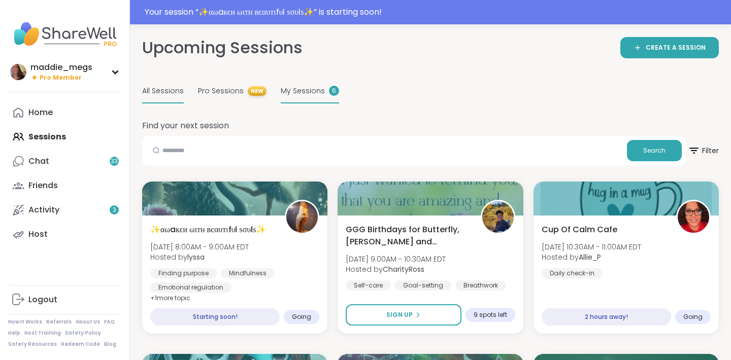
click at [300, 95] on span "My Sessions" at bounding box center [303, 91] width 44 height 11
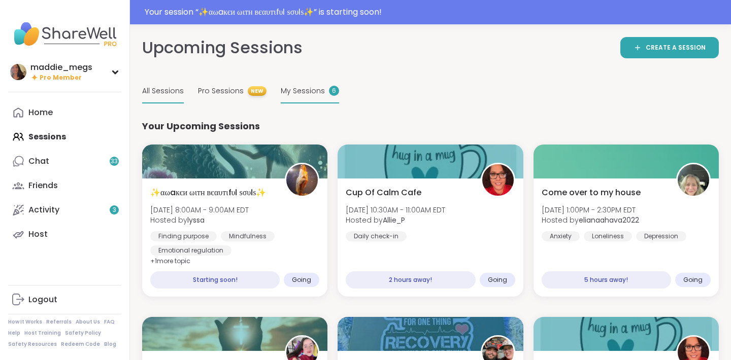
click at [149, 90] on span "All Sessions" at bounding box center [163, 91] width 42 height 11
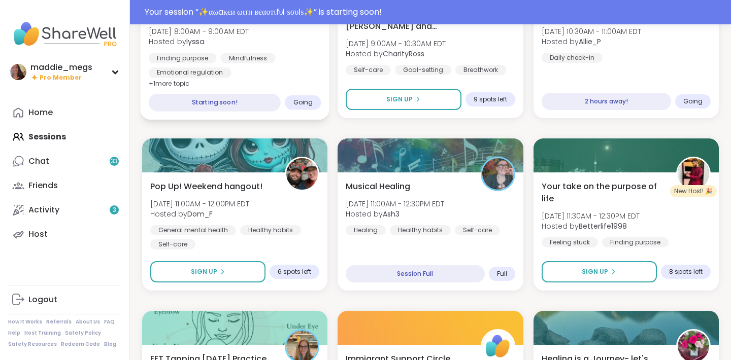
scroll to position [221, 0]
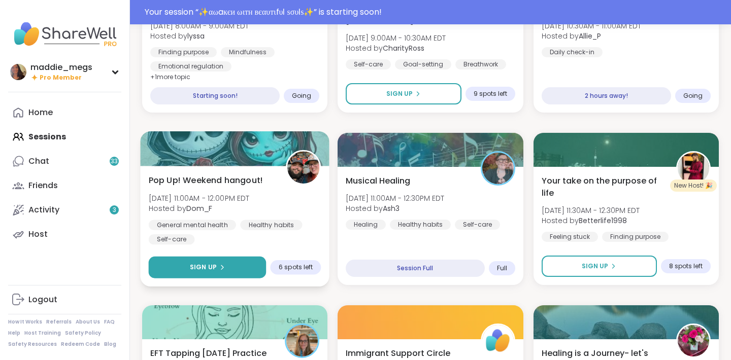
click at [209, 268] on span "Sign Up" at bounding box center [203, 267] width 27 height 9
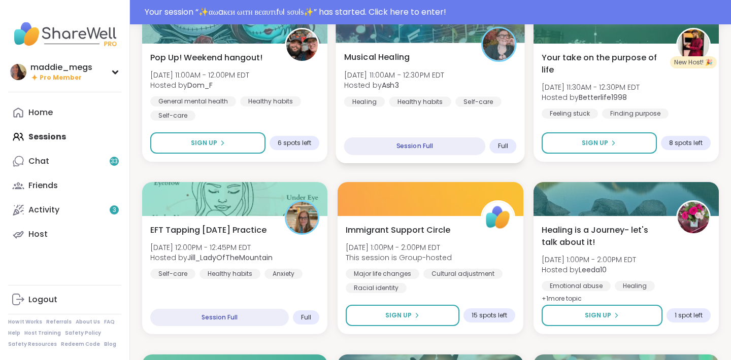
scroll to position [346, 0]
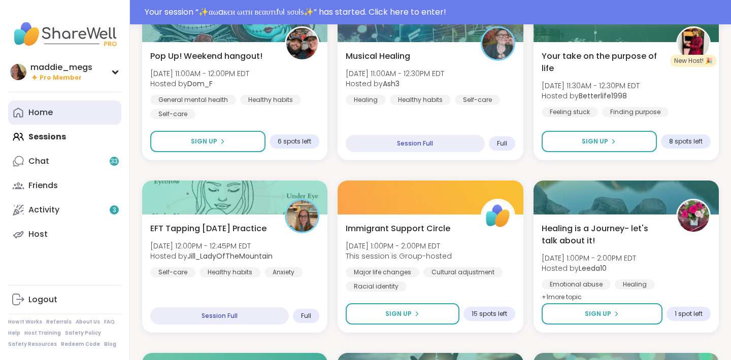
click at [54, 114] on link "Home" at bounding box center [64, 112] width 113 height 24
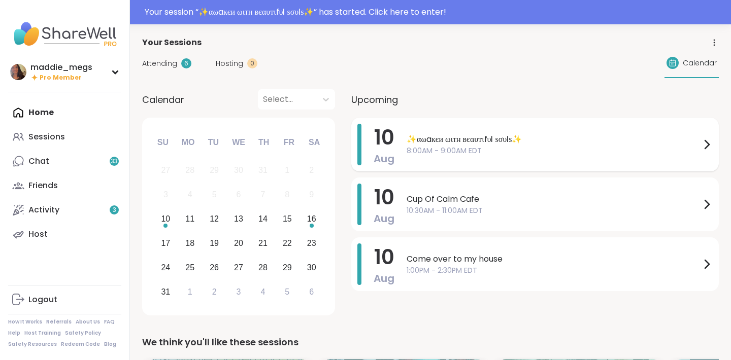
click at [413, 135] on span "✨αωaкєи ωιтн вєαυтιfυℓ ѕσυℓѕ✨" at bounding box center [553, 139] width 294 height 12
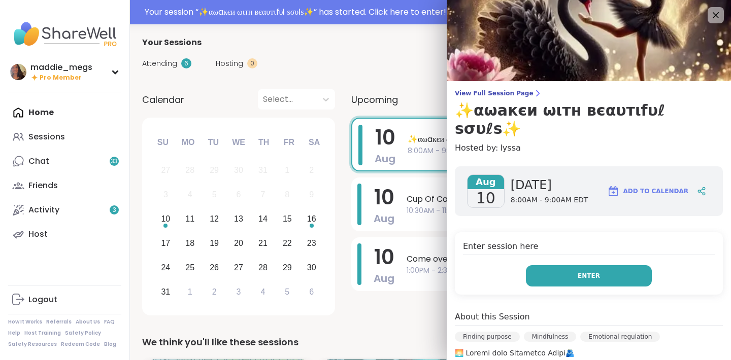
click at [557, 265] on button "Enter" at bounding box center [589, 275] width 126 height 21
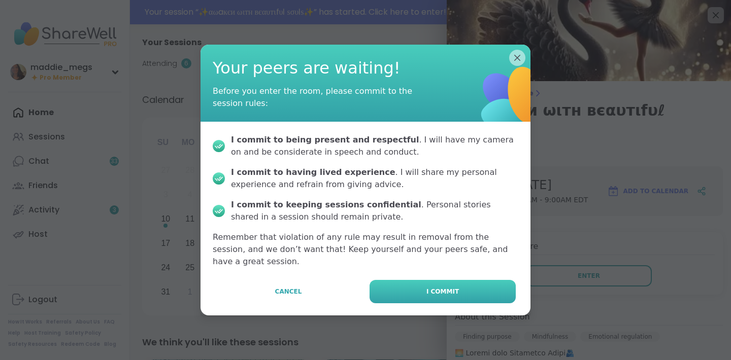
click at [436, 288] on span "I commit" at bounding box center [442, 291] width 32 height 9
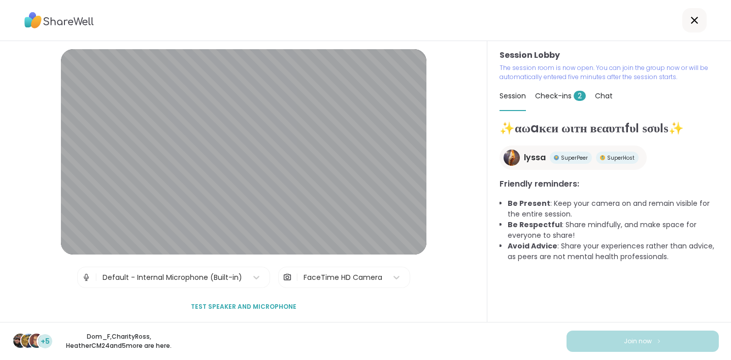
click at [542, 97] on span "Check-ins 2" at bounding box center [560, 96] width 51 height 10
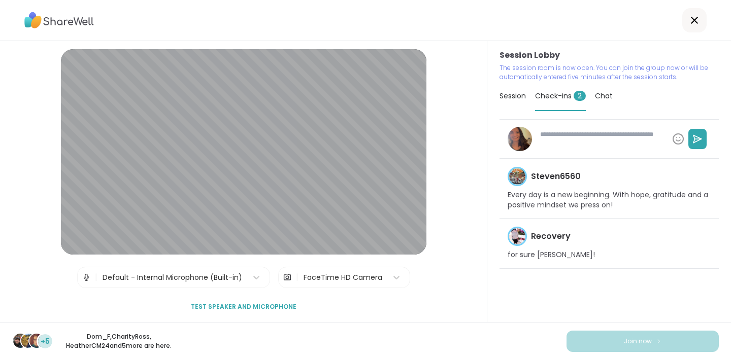
type textarea "*"
click at [513, 98] on span "Session" at bounding box center [512, 96] width 26 height 10
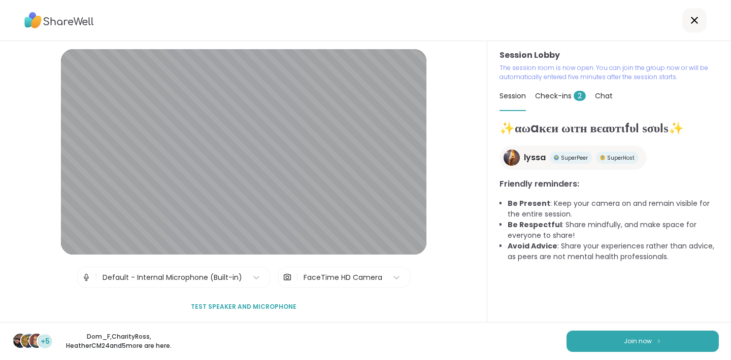
drag, startPoint x: 548, startPoint y: 201, endPoint x: 565, endPoint y: 216, distance: 22.7
click at [565, 216] on li "Be Present : Keep your camera on and remain visible for the entire session." at bounding box center [612, 208] width 211 height 21
drag, startPoint x: 557, startPoint y: 205, endPoint x: 593, endPoint y: 207, distance: 36.6
click at [593, 207] on li "Be Present : Keep your camera on and remain visible for the entire session." at bounding box center [612, 208] width 211 height 21
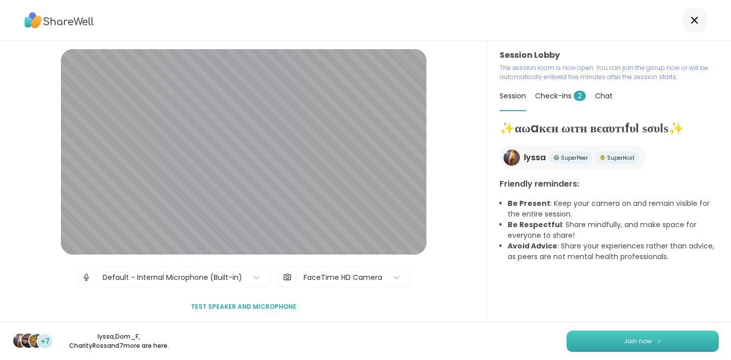
click at [619, 338] on button "Join now" at bounding box center [642, 341] width 152 height 21
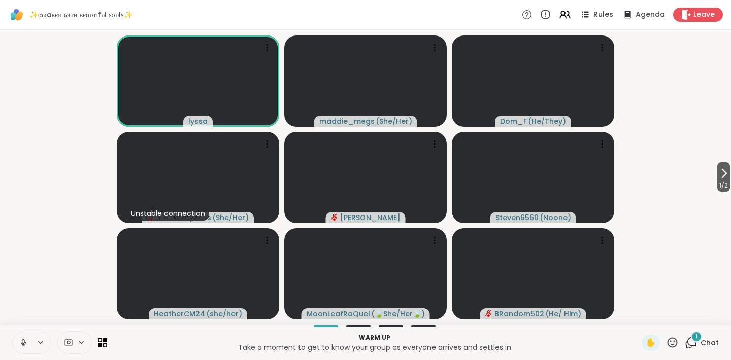
click at [28, 345] on button at bounding box center [22, 342] width 19 height 21
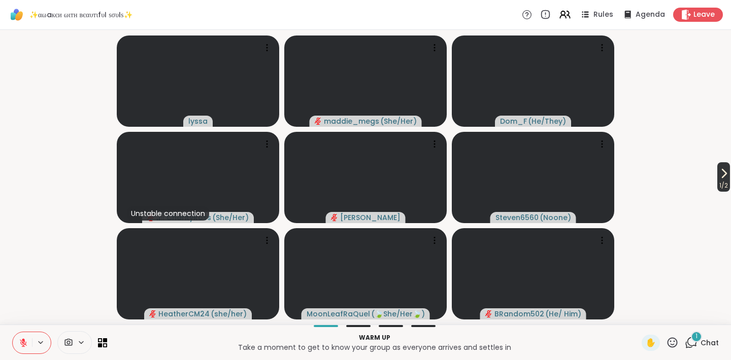
click at [720, 180] on span "1 / 2" at bounding box center [723, 186] width 13 height 12
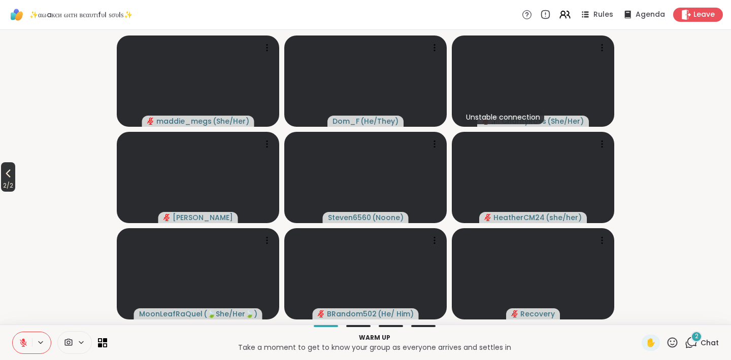
click at [10, 184] on span "2 / 2" at bounding box center [8, 186] width 14 height 12
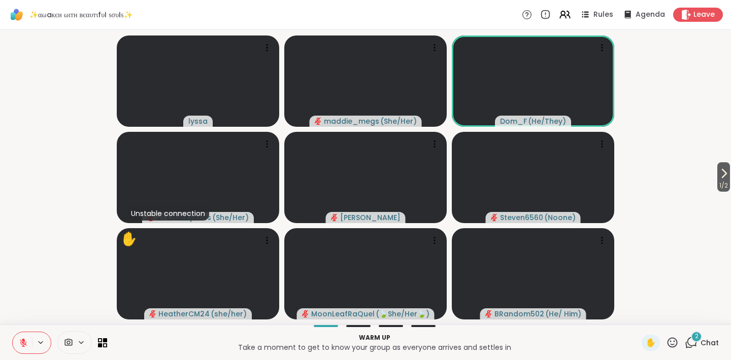
click at [691, 333] on div "Warm up Take a moment to get to know your group as everyone arrives and settles…" at bounding box center [365, 343] width 731 height 36
click at [696, 340] on span "2" at bounding box center [697, 336] width 4 height 9
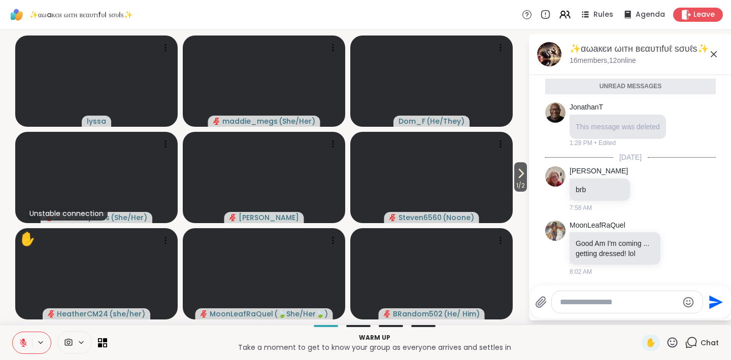
scroll to position [12, 0]
click at [717, 55] on icon at bounding box center [713, 54] width 12 height 12
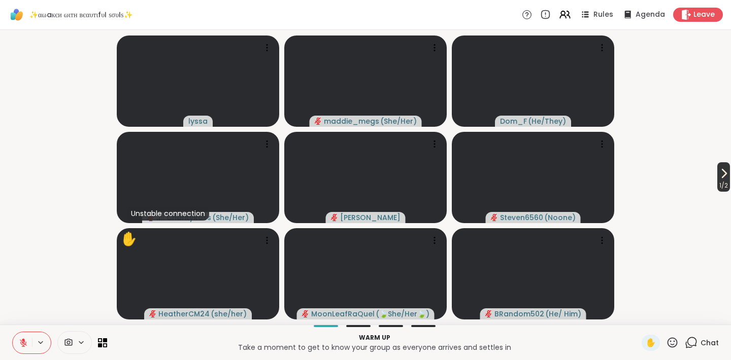
click at [719, 178] on icon at bounding box center [724, 173] width 12 height 12
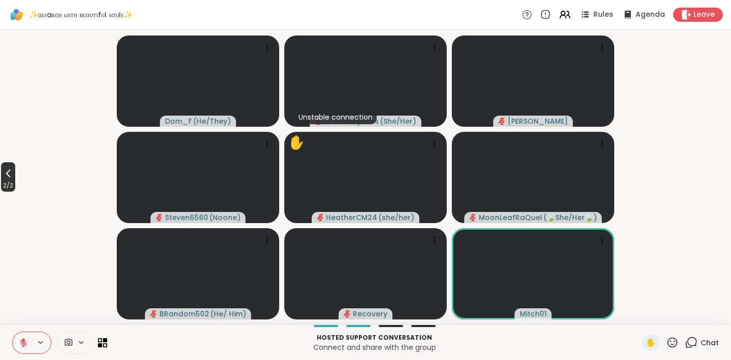
click at [11, 180] on span "2 / 2" at bounding box center [8, 186] width 14 height 12
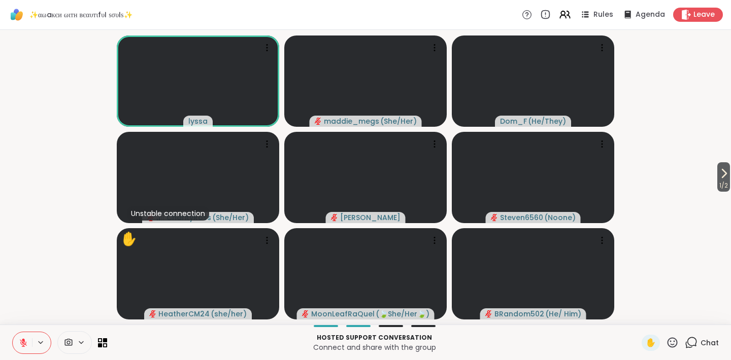
click at [28, 351] on button at bounding box center [22, 342] width 19 height 21
click at [25, 342] on icon at bounding box center [23, 343] width 5 height 3
click at [673, 341] on icon at bounding box center [672, 342] width 13 height 13
click at [639, 310] on span "❤️" at bounding box center [642, 316] width 10 height 12
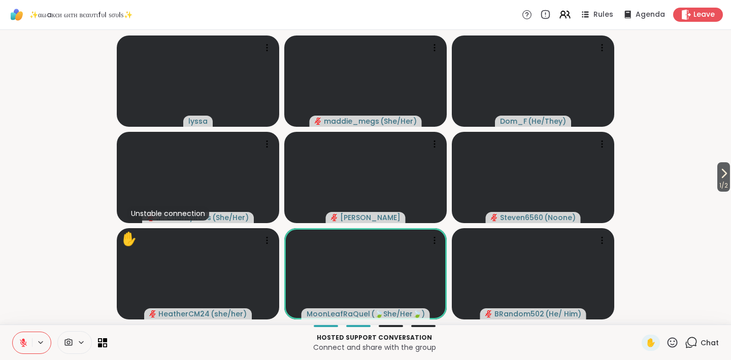
click at [673, 343] on icon at bounding box center [672, 342] width 13 height 13
click at [691, 314] on span "🌟" at bounding box center [687, 316] width 10 height 12
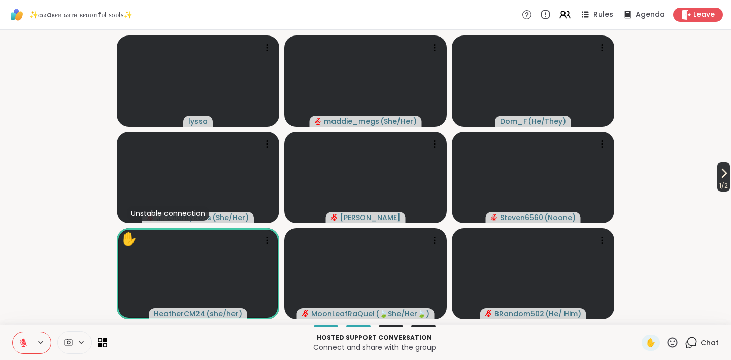
click at [725, 176] on icon at bounding box center [724, 173] width 12 height 12
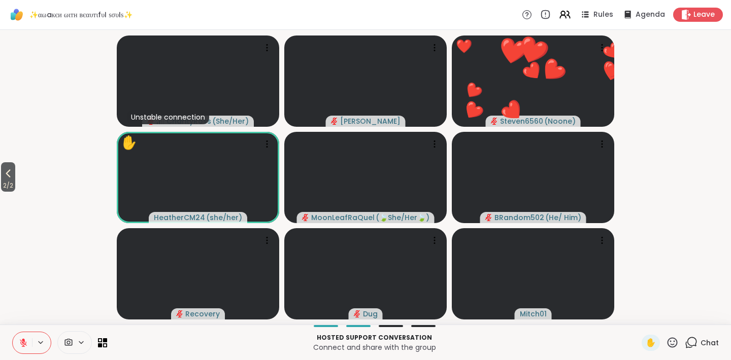
click at [675, 340] on icon at bounding box center [672, 342] width 13 height 13
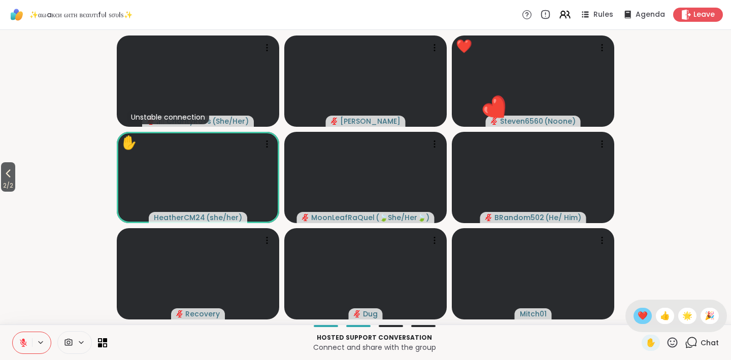
click at [646, 317] on span "❤️" at bounding box center [642, 316] width 10 height 12
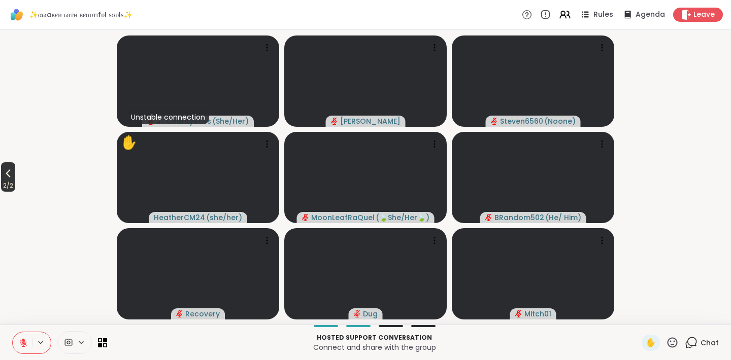
click at [8, 188] on span "2 / 2" at bounding box center [8, 186] width 14 height 12
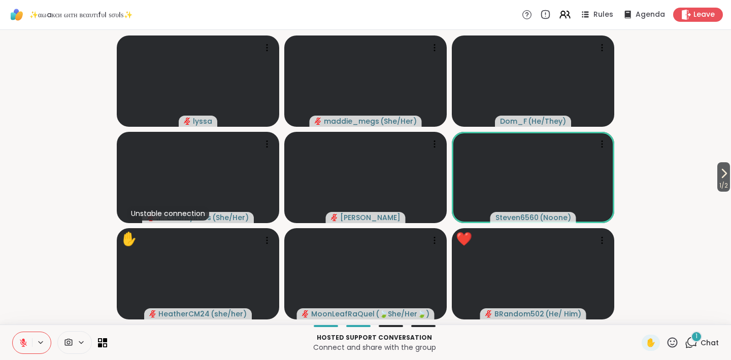
click at [675, 338] on icon at bounding box center [672, 342] width 13 height 13
click at [634, 311] on div "❤️" at bounding box center [642, 316] width 18 height 16
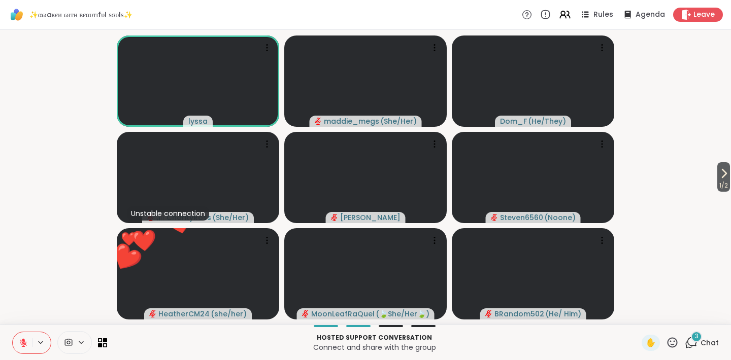
click at [670, 344] on icon at bounding box center [672, 342] width 13 height 13
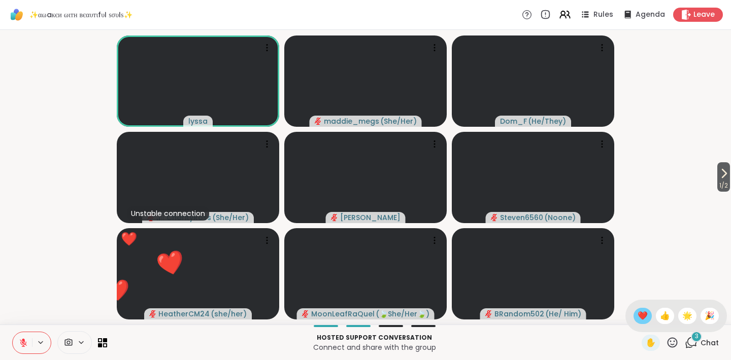
click at [639, 315] on span "❤️" at bounding box center [642, 316] width 10 height 12
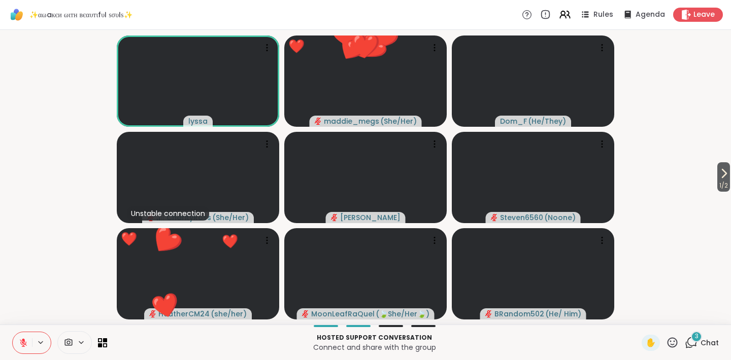
click at [698, 348] on div "3 Chat" at bounding box center [702, 343] width 34 height 16
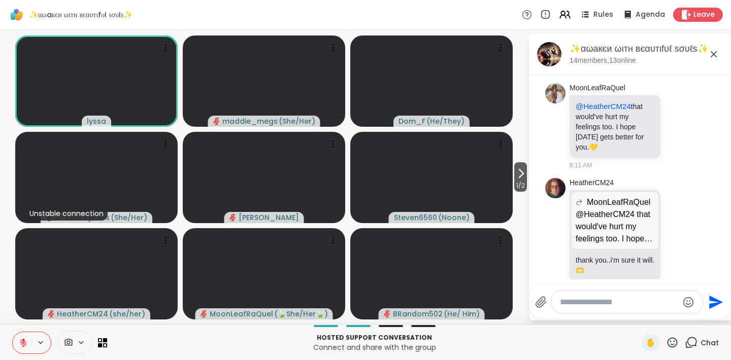
scroll to position [363, 0]
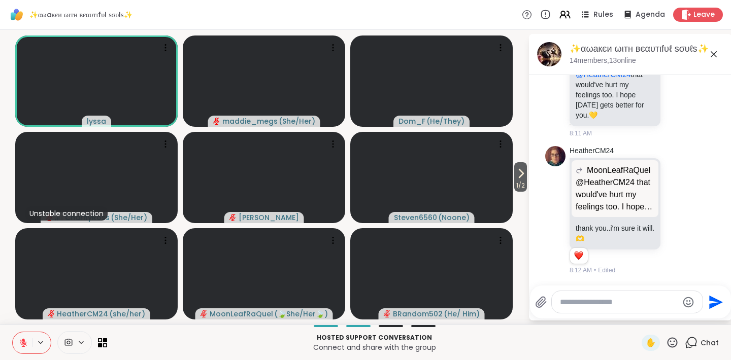
click at [715, 55] on icon at bounding box center [713, 54] width 12 height 12
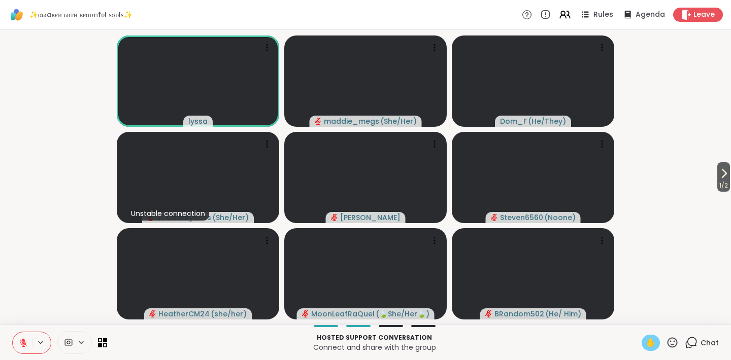
click at [651, 344] on span "✋" at bounding box center [650, 343] width 10 height 12
click at [26, 344] on icon at bounding box center [23, 342] width 9 height 9
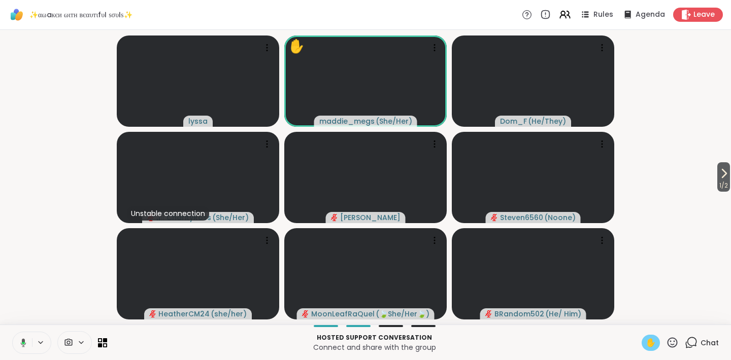
click at [25, 344] on icon at bounding box center [21, 342] width 9 height 9
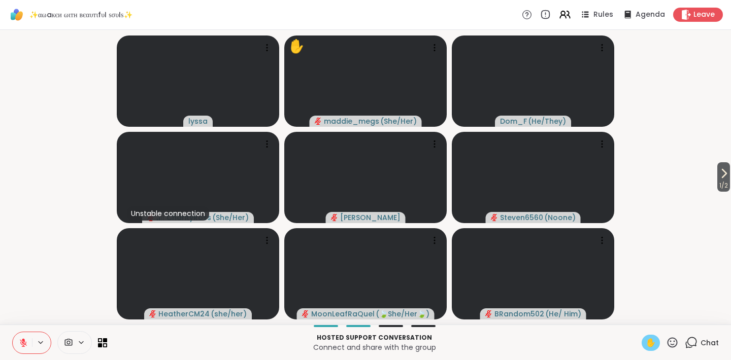
click at [650, 351] on div "Hosted support conversation Connect and share with the group ✋ Chat" at bounding box center [365, 343] width 731 height 36
click at [650, 349] on div "✋" at bounding box center [650, 343] width 18 height 16
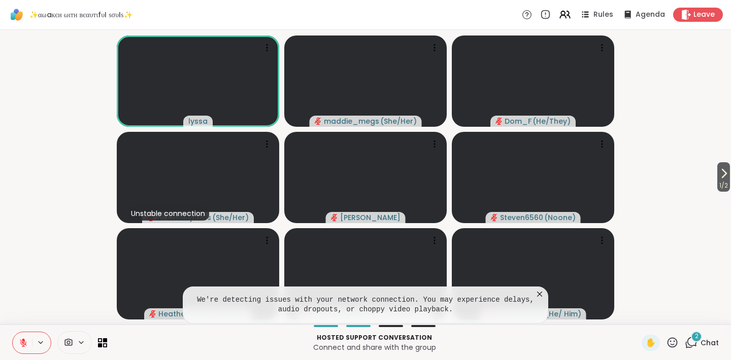
click at [539, 295] on icon at bounding box center [539, 294] width 10 height 10
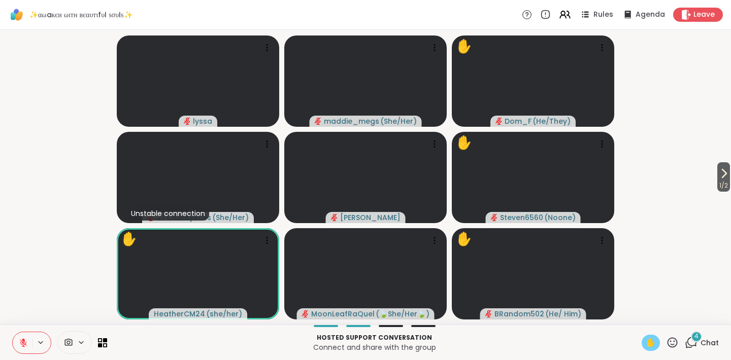
click at [650, 341] on span "✋" at bounding box center [650, 343] width 10 height 12
click at [698, 341] on div "4" at bounding box center [696, 336] width 11 height 11
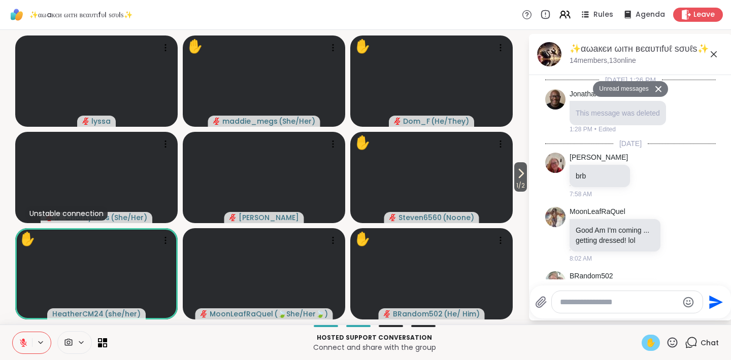
scroll to position [1378, 0]
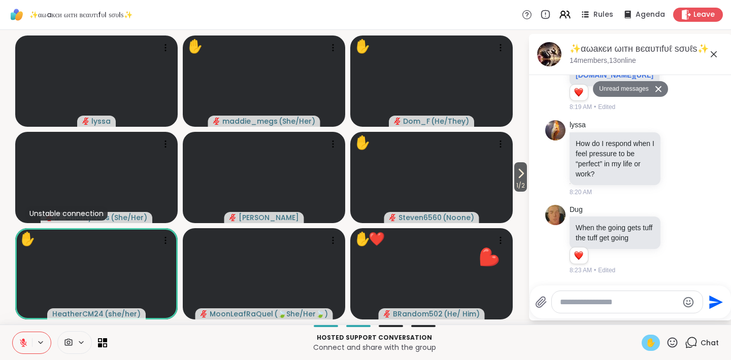
click at [714, 56] on icon at bounding box center [713, 54] width 12 height 12
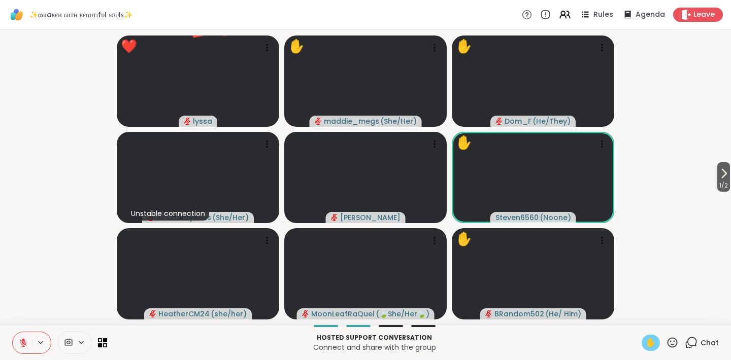
click at [677, 343] on icon at bounding box center [672, 342] width 10 height 10
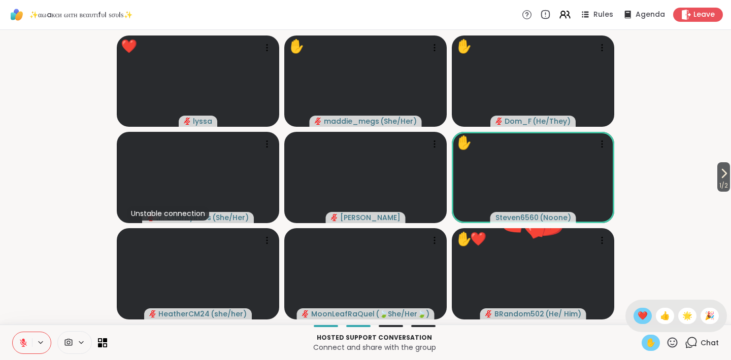
click at [642, 315] on span "❤️" at bounding box center [642, 316] width 10 height 12
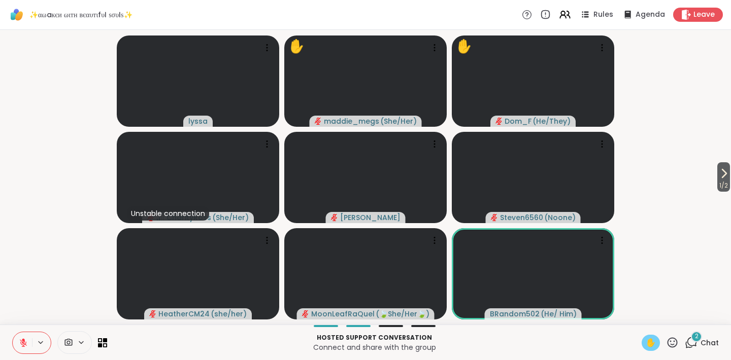
click at [673, 341] on icon at bounding box center [672, 342] width 13 height 13
click at [640, 314] on span "❤️" at bounding box center [642, 316] width 10 height 12
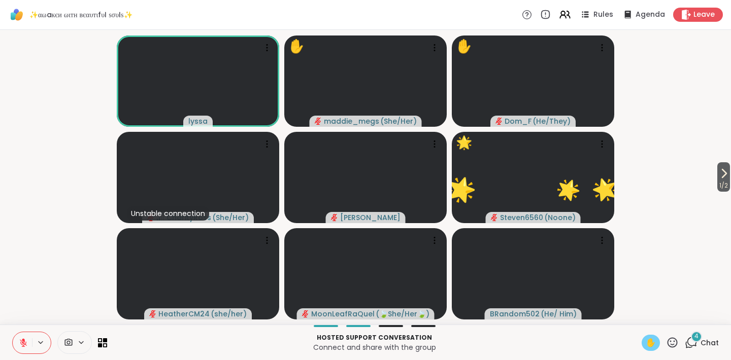
click at [676, 343] on icon at bounding box center [672, 342] width 13 height 13
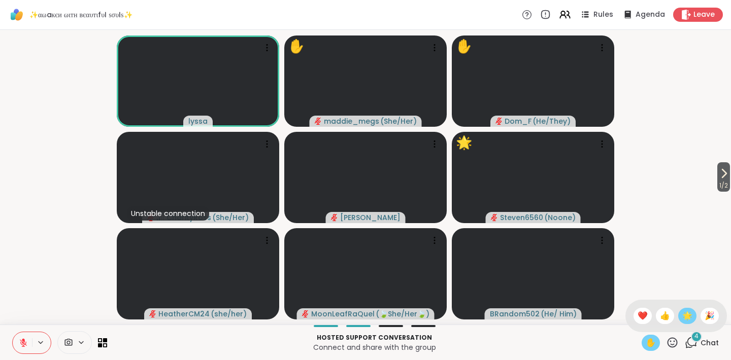
click at [688, 316] on span "🌟" at bounding box center [687, 316] width 10 height 12
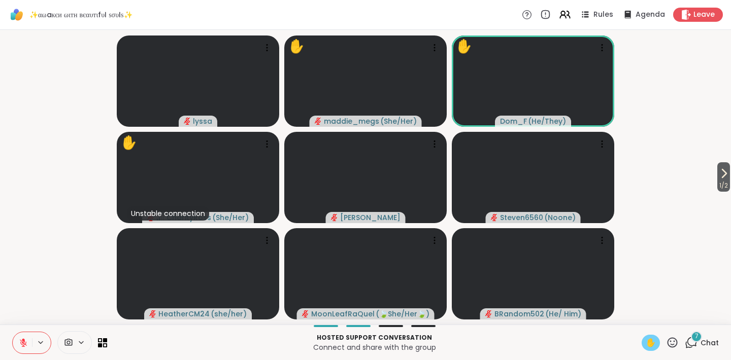
click at [674, 338] on icon at bounding box center [672, 342] width 10 height 10
click at [661, 314] on span "👍" at bounding box center [665, 316] width 10 height 12
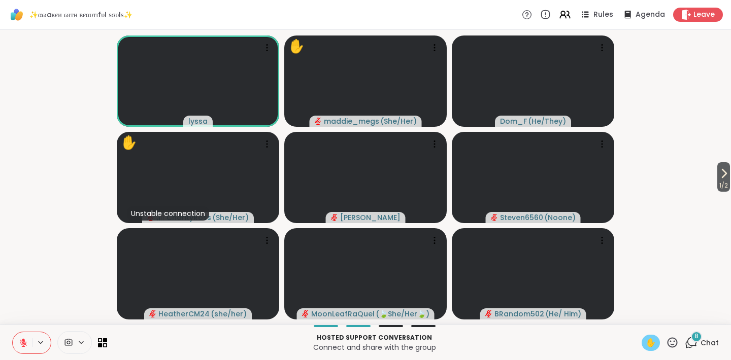
click at [50, 124] on video-player-container "1 / 2 lyssa ✋ maddie_megs ( She/Her ) Dom_F ( He/They ) ✋ Unstable connection C…" at bounding box center [365, 177] width 719 height 287
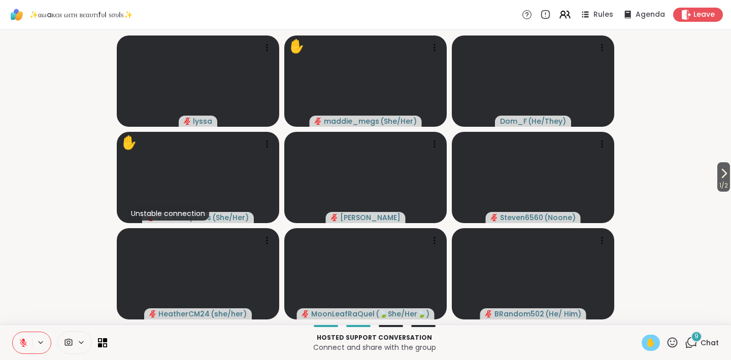
click at [25, 345] on icon at bounding box center [23, 342] width 7 height 7
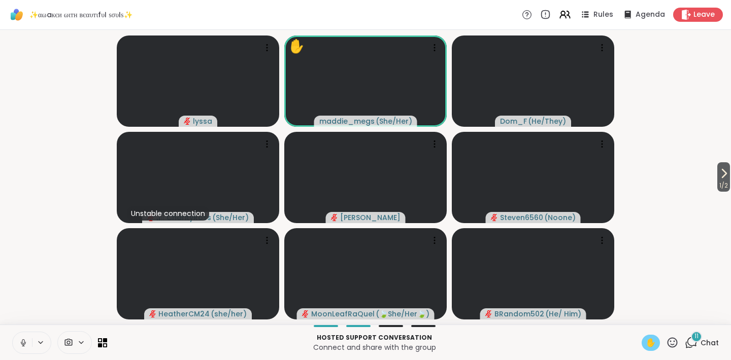
click at [24, 345] on icon at bounding box center [23, 342] width 9 height 9
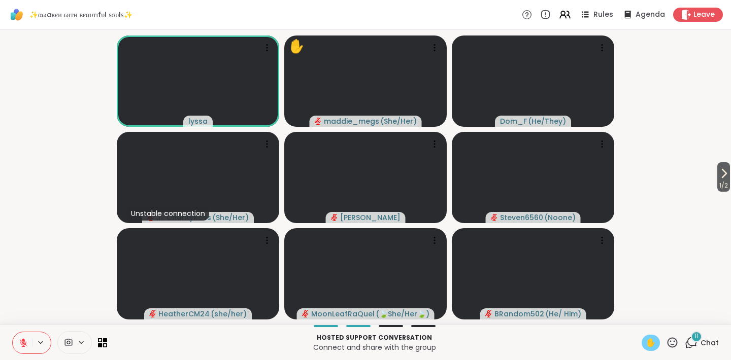
click at [650, 343] on span "✋" at bounding box center [650, 343] width 10 height 12
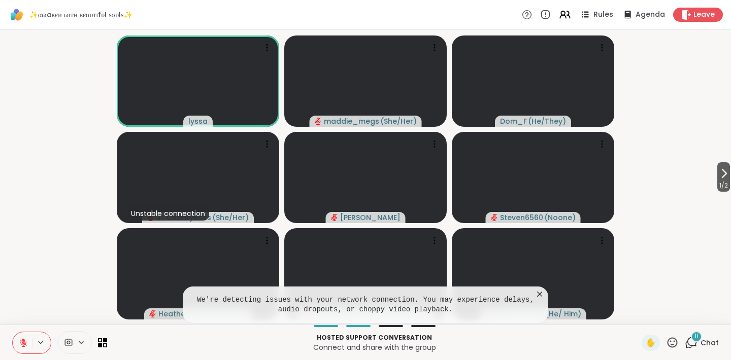
click at [539, 296] on icon at bounding box center [539, 294] width 10 height 10
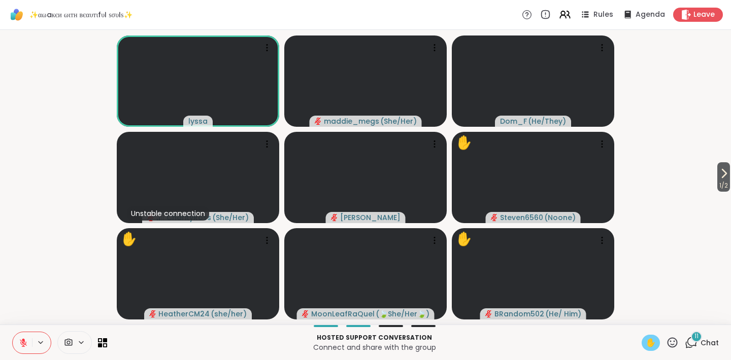
click at [648, 344] on span "✋" at bounding box center [650, 343] width 10 height 12
click at [701, 344] on span "Chat" at bounding box center [709, 343] width 18 height 10
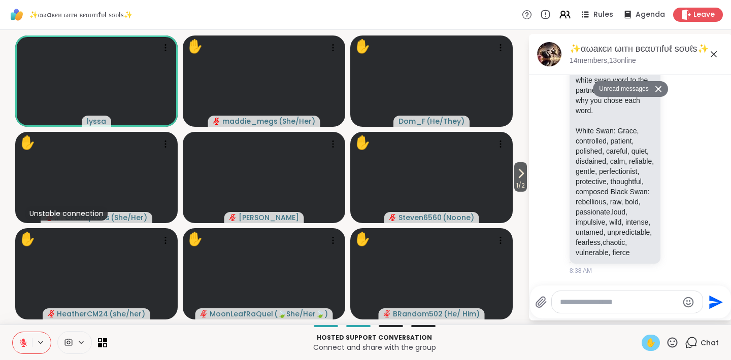
scroll to position [3064, 0]
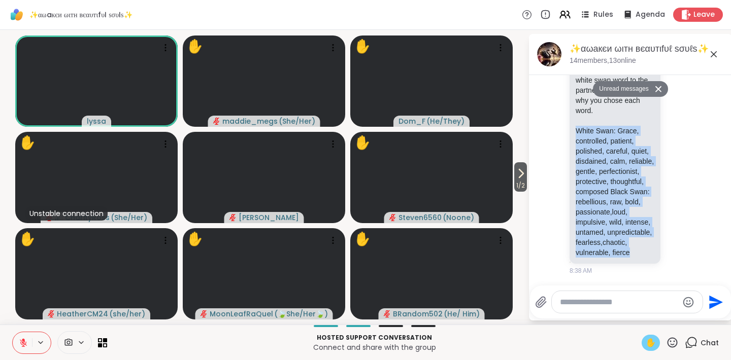
drag, startPoint x: 576, startPoint y: 112, endPoint x: 636, endPoint y: 255, distance: 155.6
click at [636, 255] on p "White Swan: Grace, controlled, patient, polished, careful, quiet, disdained, ca…" at bounding box center [614, 192] width 79 height 132
copy p "White Swan: Grace, controlled, patient, polished, careful, quiet, disdained, ca…"
click at [521, 180] on span "1 / 2" at bounding box center [520, 186] width 13 height 12
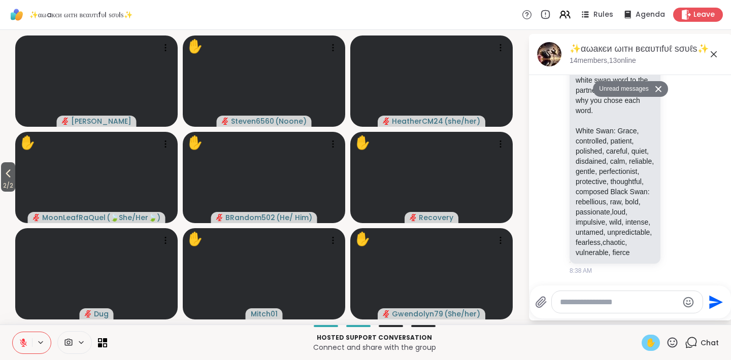
click at [653, 344] on span "✋" at bounding box center [650, 343] width 10 height 12
click at [10, 168] on icon at bounding box center [8, 173] width 12 height 12
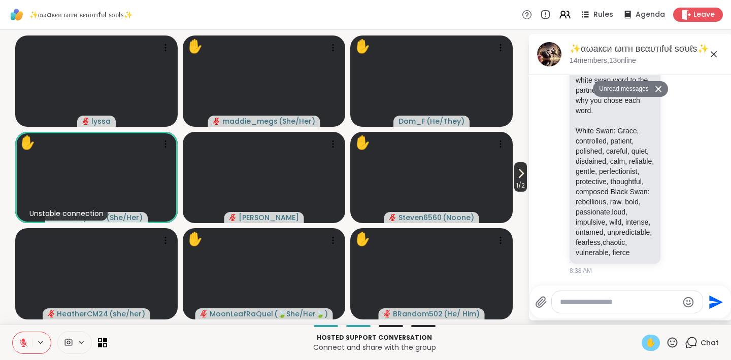
click at [519, 169] on icon at bounding box center [521, 173] width 12 height 12
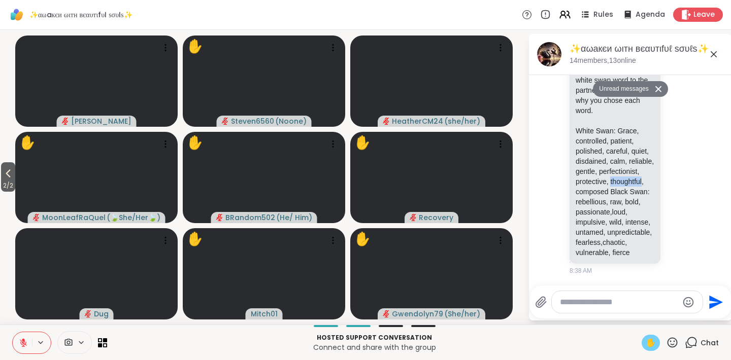
drag, startPoint x: 612, startPoint y: 171, endPoint x: 647, endPoint y: 171, distance: 34.5
click at [647, 171] on p "White Swan: Grace, controlled, patient, polished, careful, quiet, disdained, ca…" at bounding box center [614, 192] width 79 height 132
click at [25, 344] on icon at bounding box center [23, 342] width 7 height 7
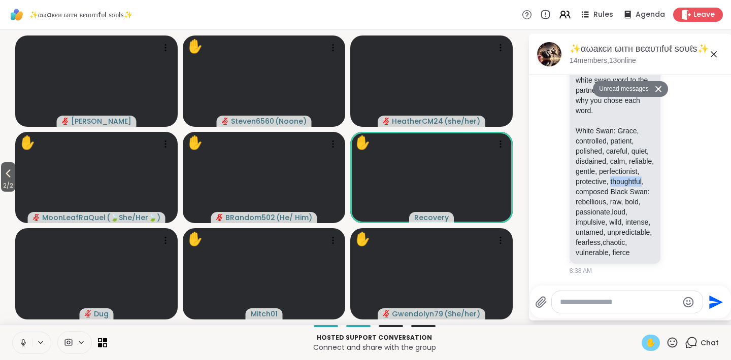
click at [25, 344] on icon at bounding box center [23, 342] width 9 height 9
click at [25, 344] on icon at bounding box center [23, 342] width 7 height 7
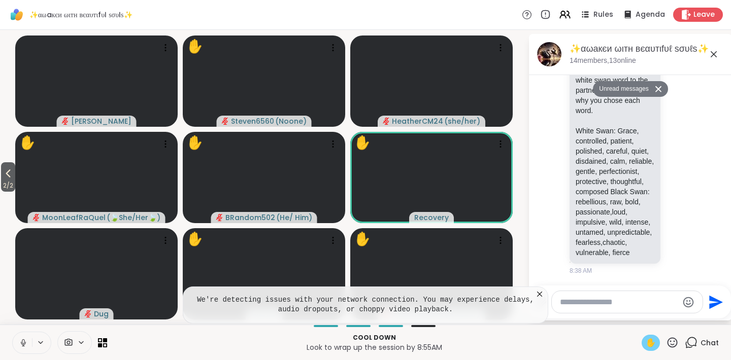
click at [540, 294] on icon at bounding box center [539, 294] width 10 height 10
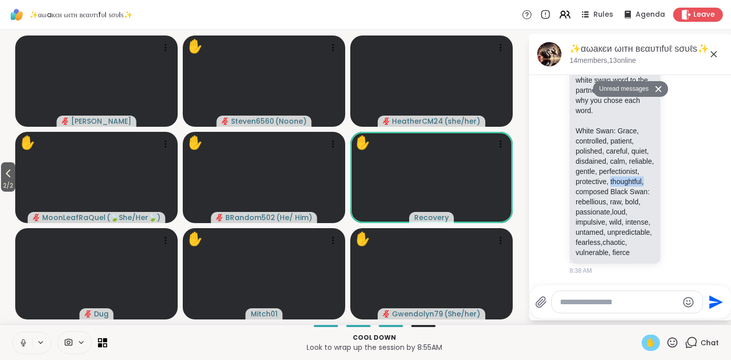
drag, startPoint x: 613, startPoint y: 171, endPoint x: 650, endPoint y: 169, distance: 36.6
click at [650, 169] on p "White Swan: Grace, controlled, patient, polished, careful, quiet, disdained, ca…" at bounding box center [614, 192] width 79 height 132
click at [611, 137] on p "White Swan: Grace, controlled, patient, polished, careful, quiet, disdained, ca…" at bounding box center [614, 192] width 79 height 132
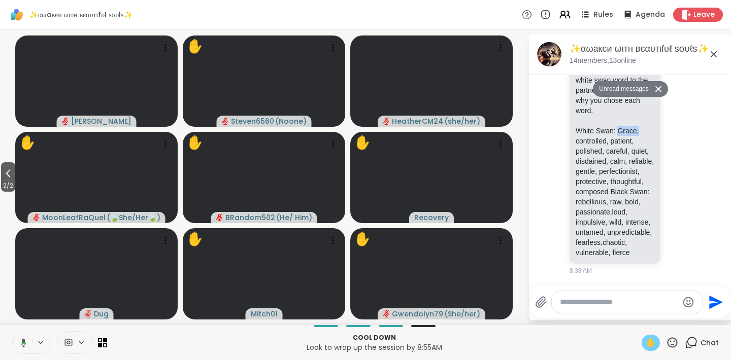
drag, startPoint x: 618, startPoint y: 113, endPoint x: 641, endPoint y: 112, distance: 23.3
click at [641, 126] on p "White Swan: Grace, controlled, patient, polished, careful, quiet, disdained, ca…" at bounding box center [614, 192] width 79 height 132
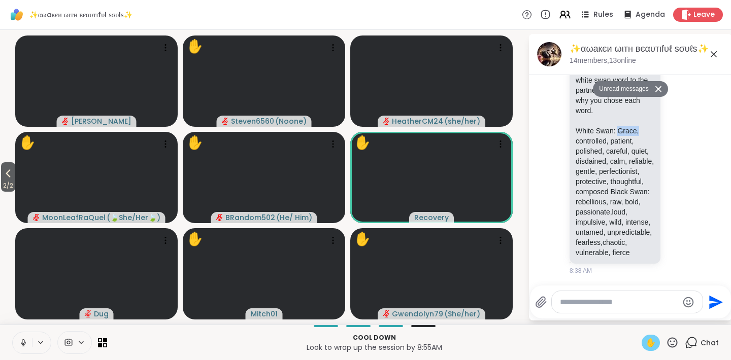
click at [627, 126] on p "White Swan: Grace, controlled, patient, polished, careful, quiet, disdained, ca…" at bounding box center [614, 192] width 79 height 132
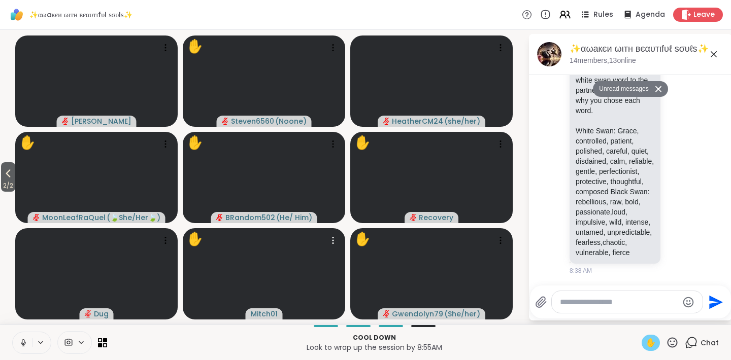
click at [24, 343] on icon at bounding box center [23, 341] width 3 height 5
click at [598, 126] on p "White Swan: Grace, controlled, patient, polished, careful, quiet, disdained, ca…" at bounding box center [614, 192] width 79 height 132
click at [9, 179] on icon at bounding box center [8, 173] width 12 height 12
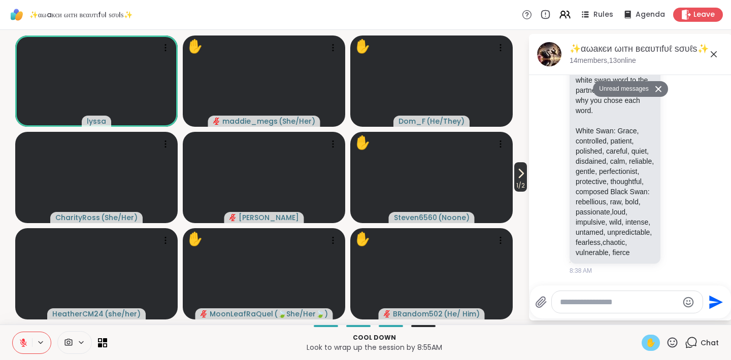
click at [522, 177] on icon at bounding box center [521, 173] width 12 height 12
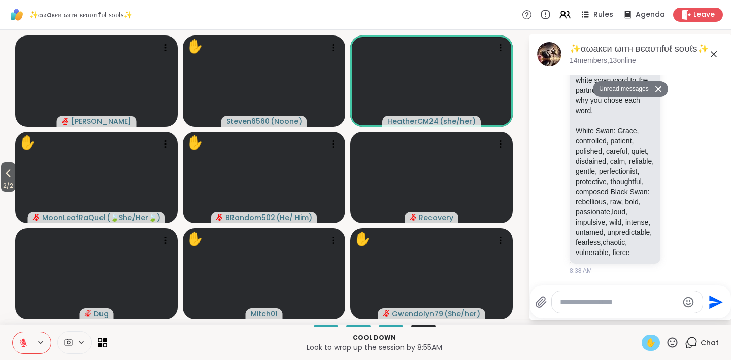
click at [656, 346] on div "✋" at bounding box center [650, 343] width 18 height 16
click at [11, 180] on span "2 / 2" at bounding box center [8, 186] width 14 height 12
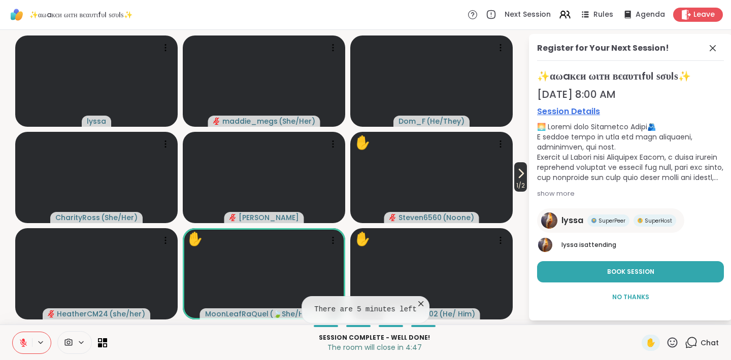
click at [523, 180] on span "1 / 2" at bounding box center [520, 186] width 13 height 12
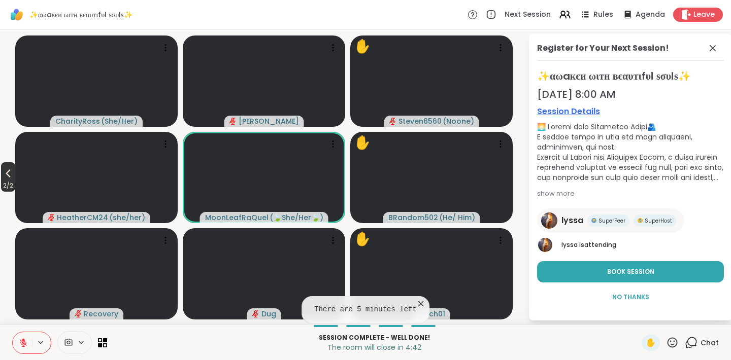
click at [9, 176] on icon at bounding box center [8, 173] width 12 height 12
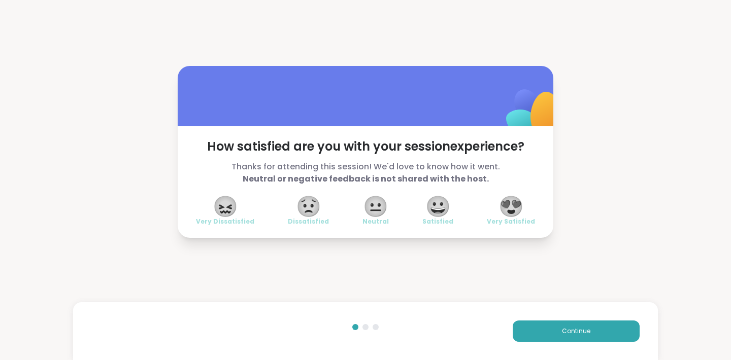
click at [511, 209] on span "😍" at bounding box center [510, 206] width 25 height 18
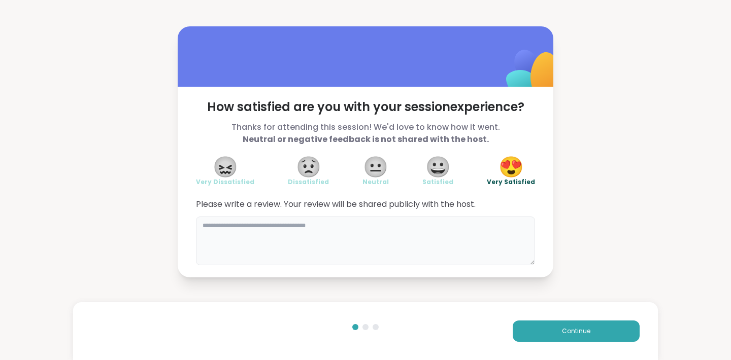
click at [431, 231] on textarea at bounding box center [365, 241] width 339 height 49
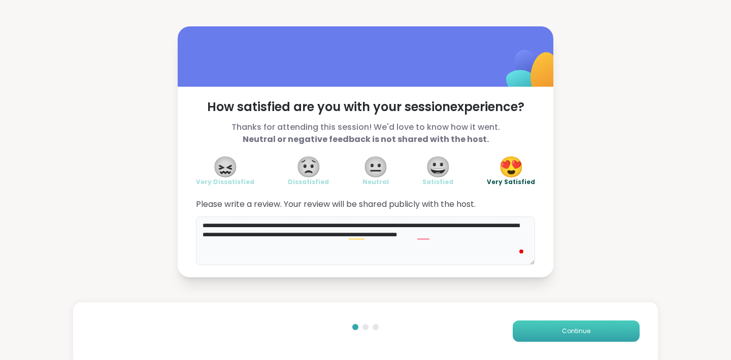
type textarea "**********"
click at [576, 338] on button "Continue" at bounding box center [576, 331] width 127 height 21
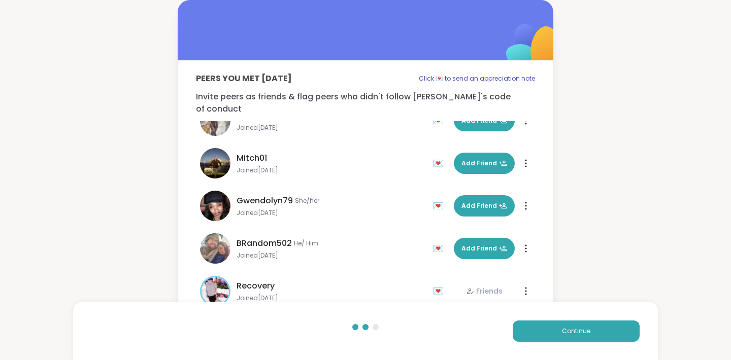
scroll to position [329, 0]
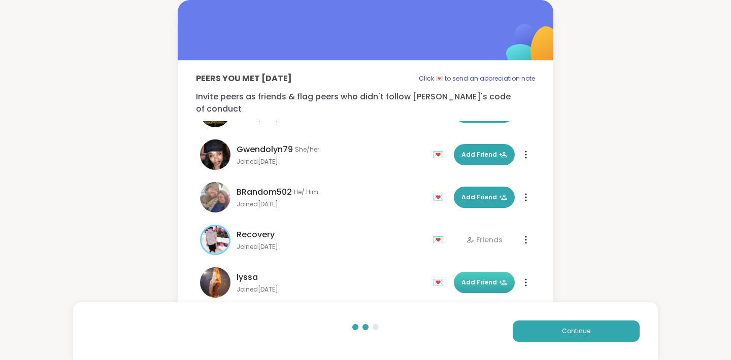
click at [465, 278] on span "Add Friend" at bounding box center [484, 282] width 46 height 9
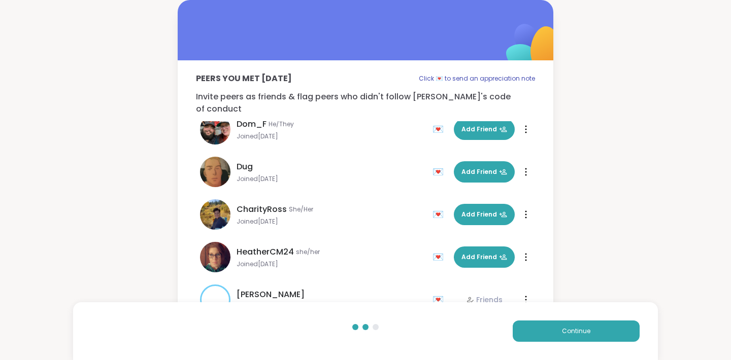
scroll to position [0, 0]
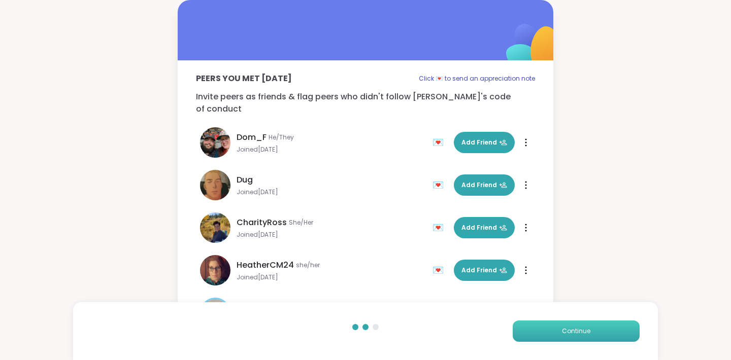
click at [565, 328] on span "Continue" at bounding box center [576, 331] width 28 height 9
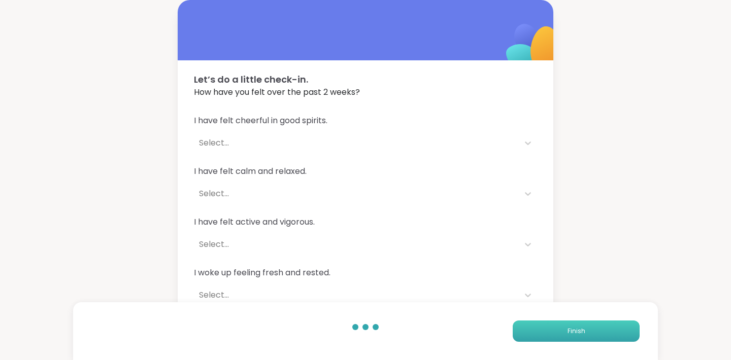
click at [565, 328] on button "Finish" at bounding box center [576, 331] width 127 height 21
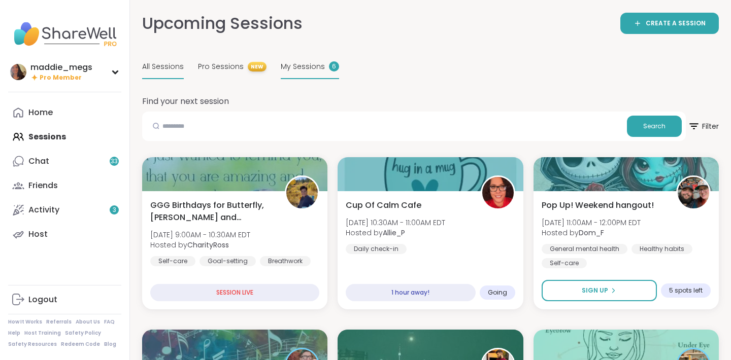
click at [300, 63] on span "My Sessions" at bounding box center [303, 66] width 44 height 11
click at [281, 67] on span "My Sessions" at bounding box center [303, 66] width 44 height 11
